Goal: Task Accomplishment & Management: Manage account settings

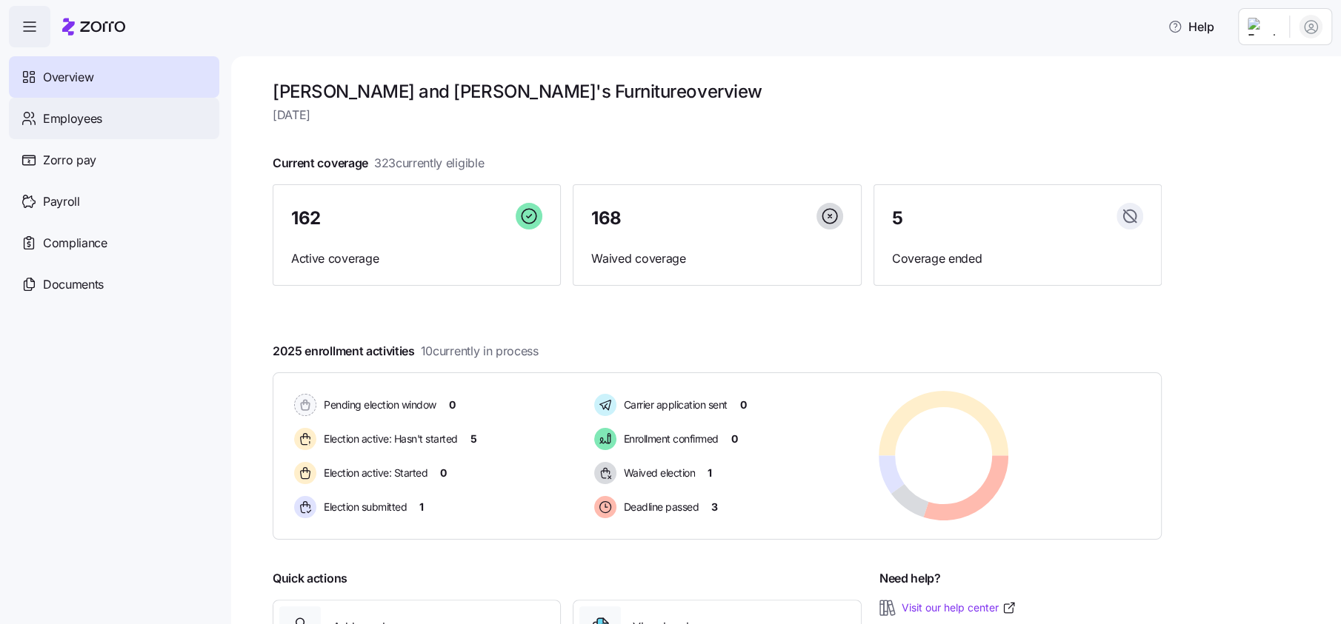
click at [64, 124] on span "Employees" at bounding box center [72, 119] width 59 height 19
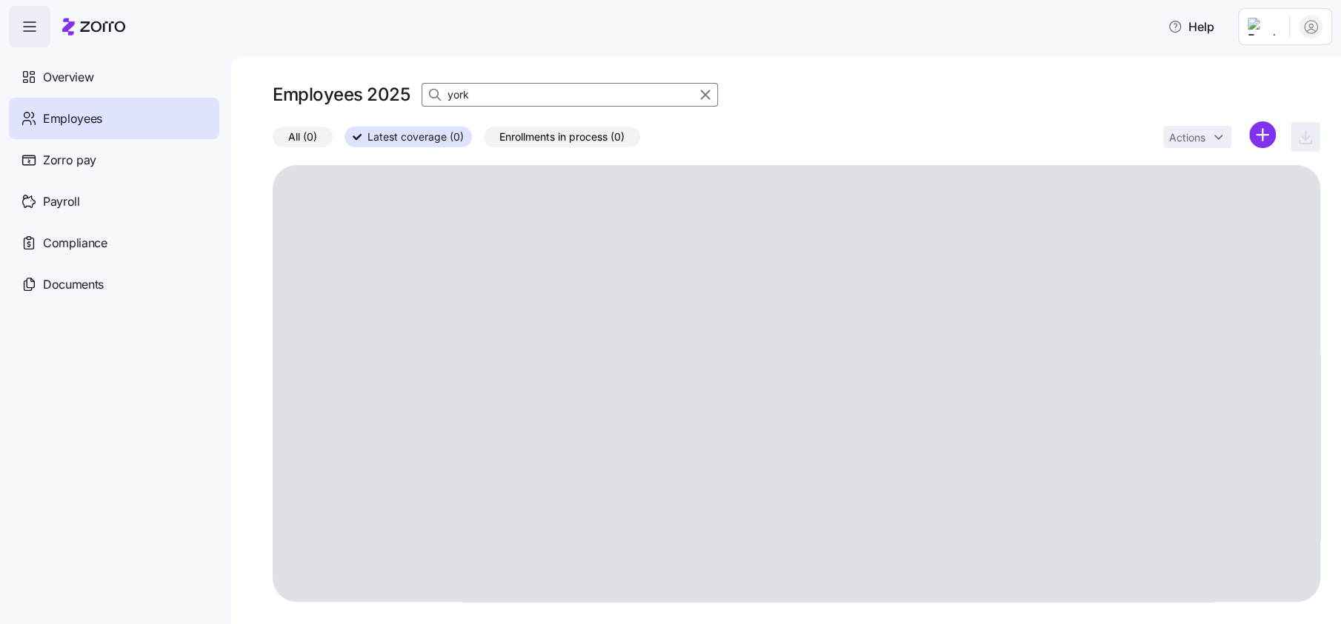
click at [488, 92] on input "york" at bounding box center [569, 95] width 296 height 24
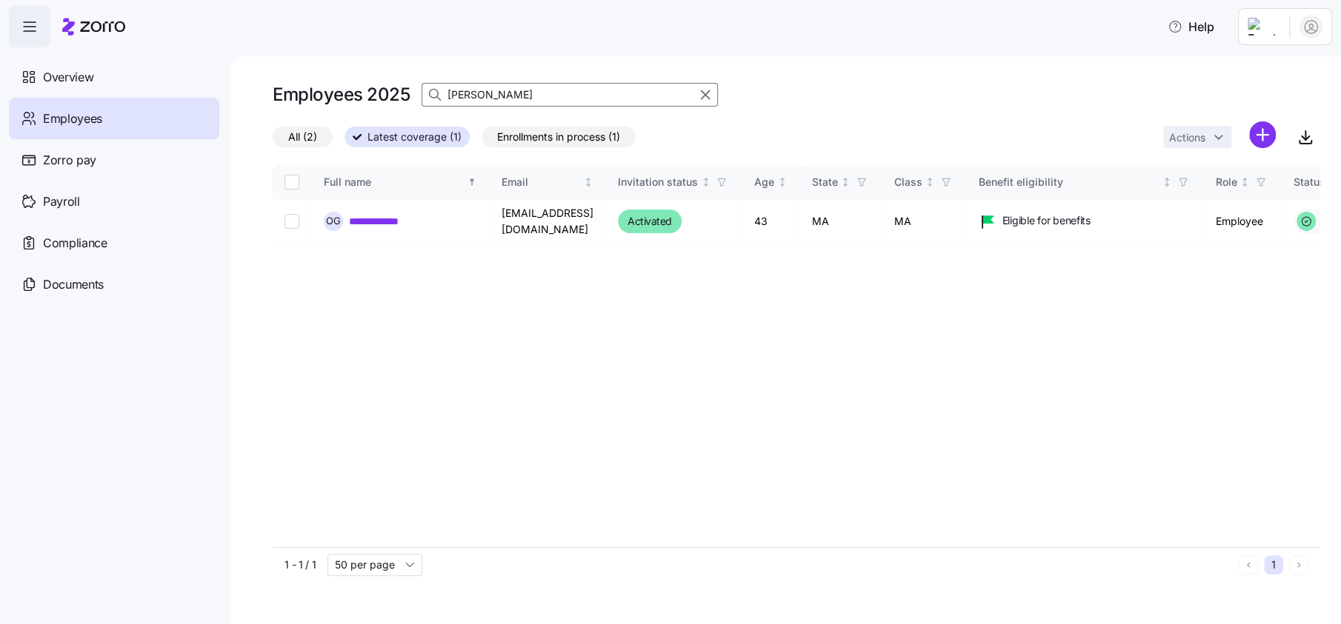
click at [545, 95] on input "[PERSON_NAME]" at bounding box center [569, 95] width 296 height 24
type input "nenecabral"
drag, startPoint x: 59, startPoint y: 78, endPoint x: 89, endPoint y: 0, distance: 83.2
click at [60, 78] on span "Overview" at bounding box center [68, 77] width 50 height 19
